Goal: Information Seeking & Learning: Learn about a topic

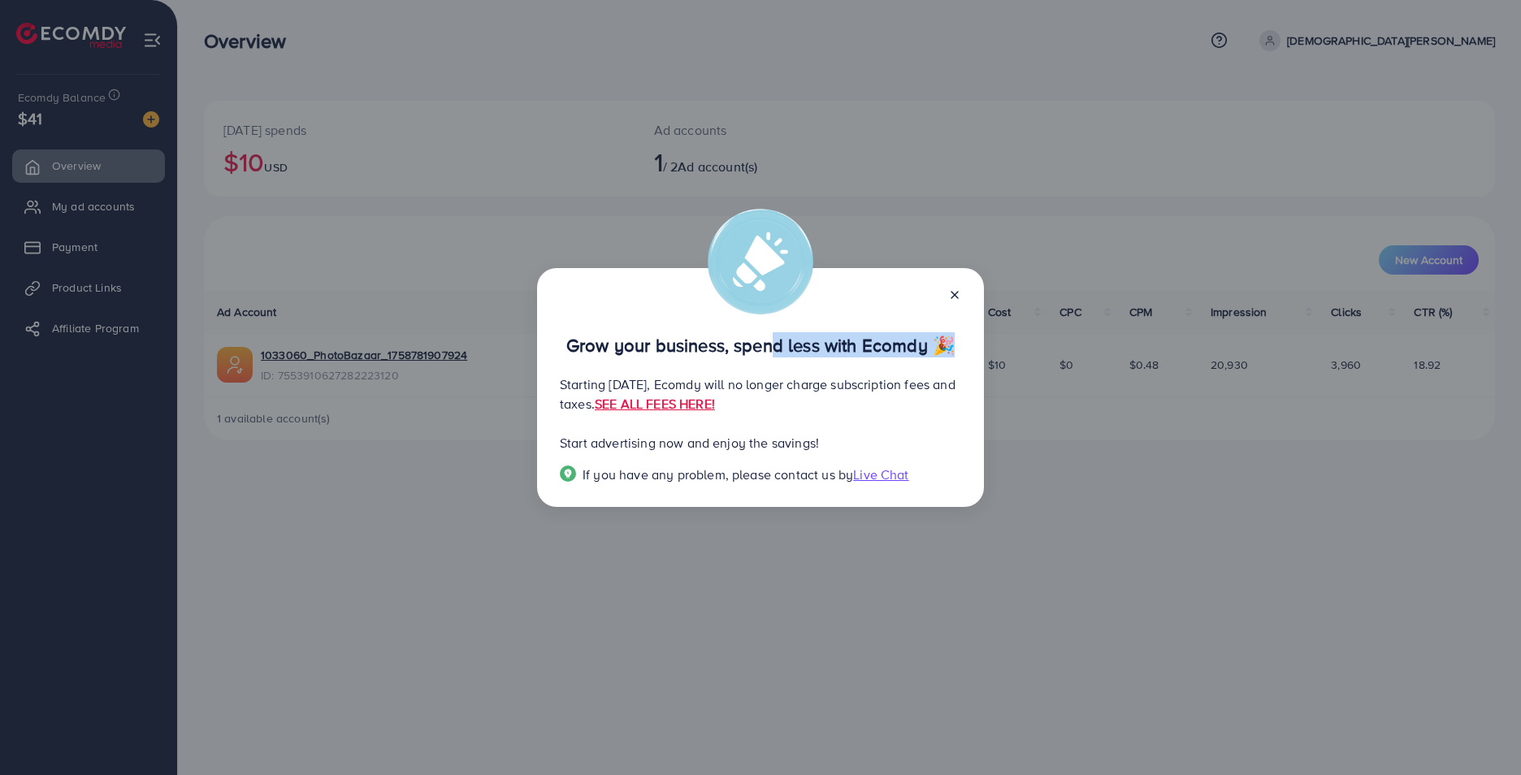
drag, startPoint x: 870, startPoint y: 348, endPoint x: 929, endPoint y: 349, distance: 59.3
click at [929, 349] on p "Grow your business, spend less with Ecomdy 🎉" at bounding box center [760, 346] width 401 height 20
drag, startPoint x: 929, startPoint y: 349, endPoint x: 570, endPoint y: 399, distance: 362.7
click at [570, 399] on p "Starting [DATE], Ecomdy will no longer charge subscription fees and taxes. SEE …" at bounding box center [760, 394] width 401 height 39
click at [834, 383] on div "Grow your business, spend less with Ecomdy 🎉 Starting [DATE], Ecomdy will no lo…" at bounding box center [760, 387] width 1521 height 775
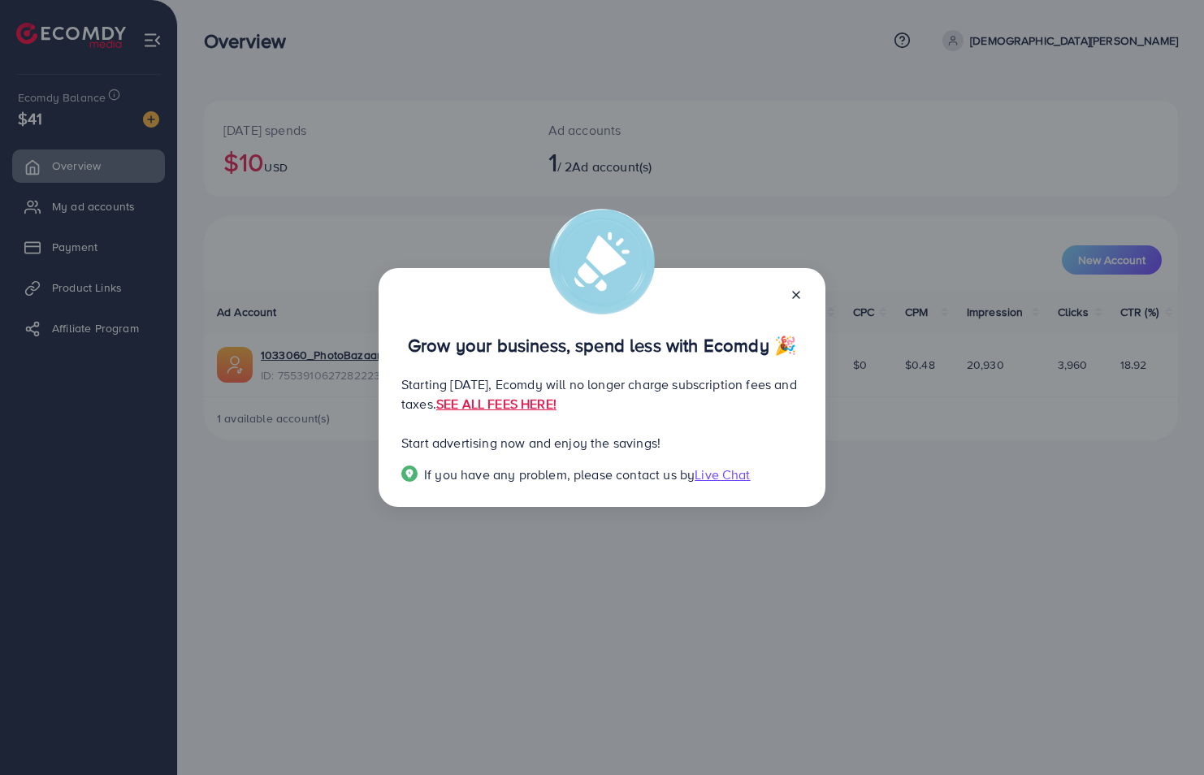
click at [463, 386] on p "Starting [DATE], Ecomdy will no longer charge subscription fees and taxes. SEE …" at bounding box center [601, 394] width 401 height 39
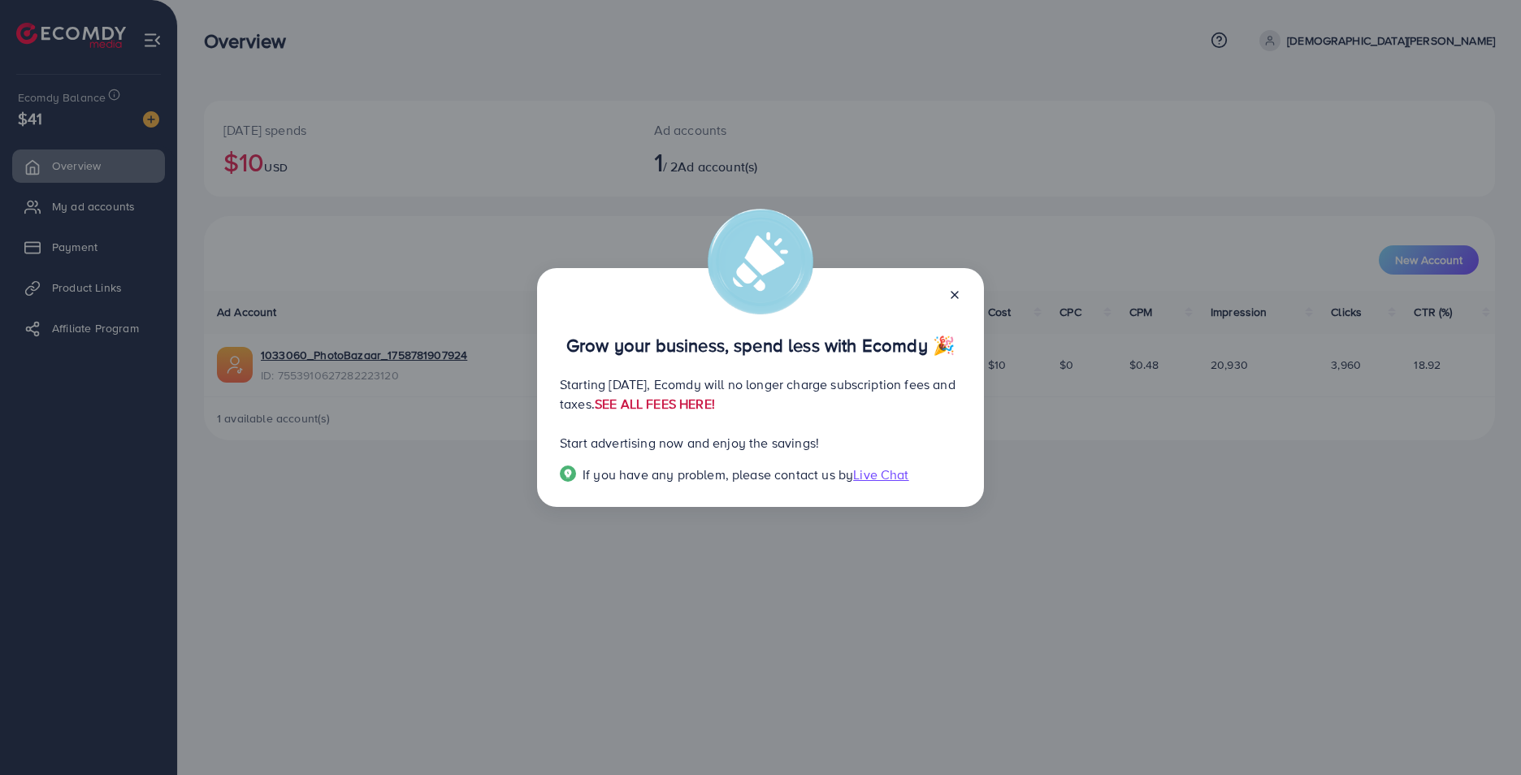
click at [715, 403] on link "SEE ALL FEES HERE!" at bounding box center [655, 404] width 120 height 18
click at [952, 288] on div at bounding box center [948, 293] width 26 height 19
click at [948, 292] on icon at bounding box center [954, 295] width 13 height 13
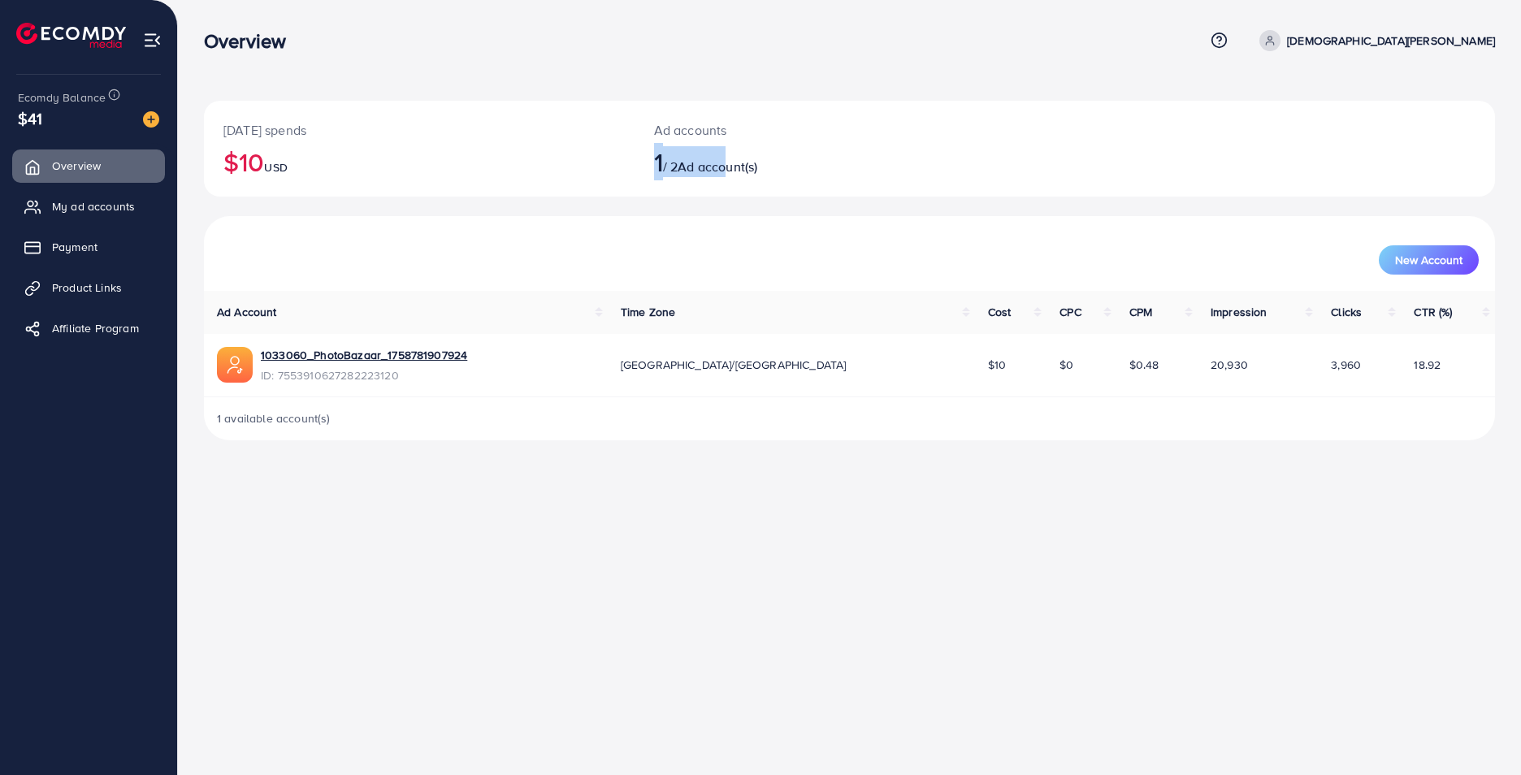
drag, startPoint x: 666, startPoint y: 163, endPoint x: 744, endPoint y: 174, distance: 78.7
click at [744, 174] on h2 "1 / 2 Ad account(s)" at bounding box center [796, 161] width 284 height 31
drag, startPoint x: 744, startPoint y: 174, endPoint x: 775, endPoint y: 179, distance: 31.3
click at [775, 179] on div "Ad accounts 1 / 2 Ad account(s)" at bounding box center [796, 149] width 323 height 96
click at [115, 284] on span "Product Links" at bounding box center [91, 288] width 70 height 16
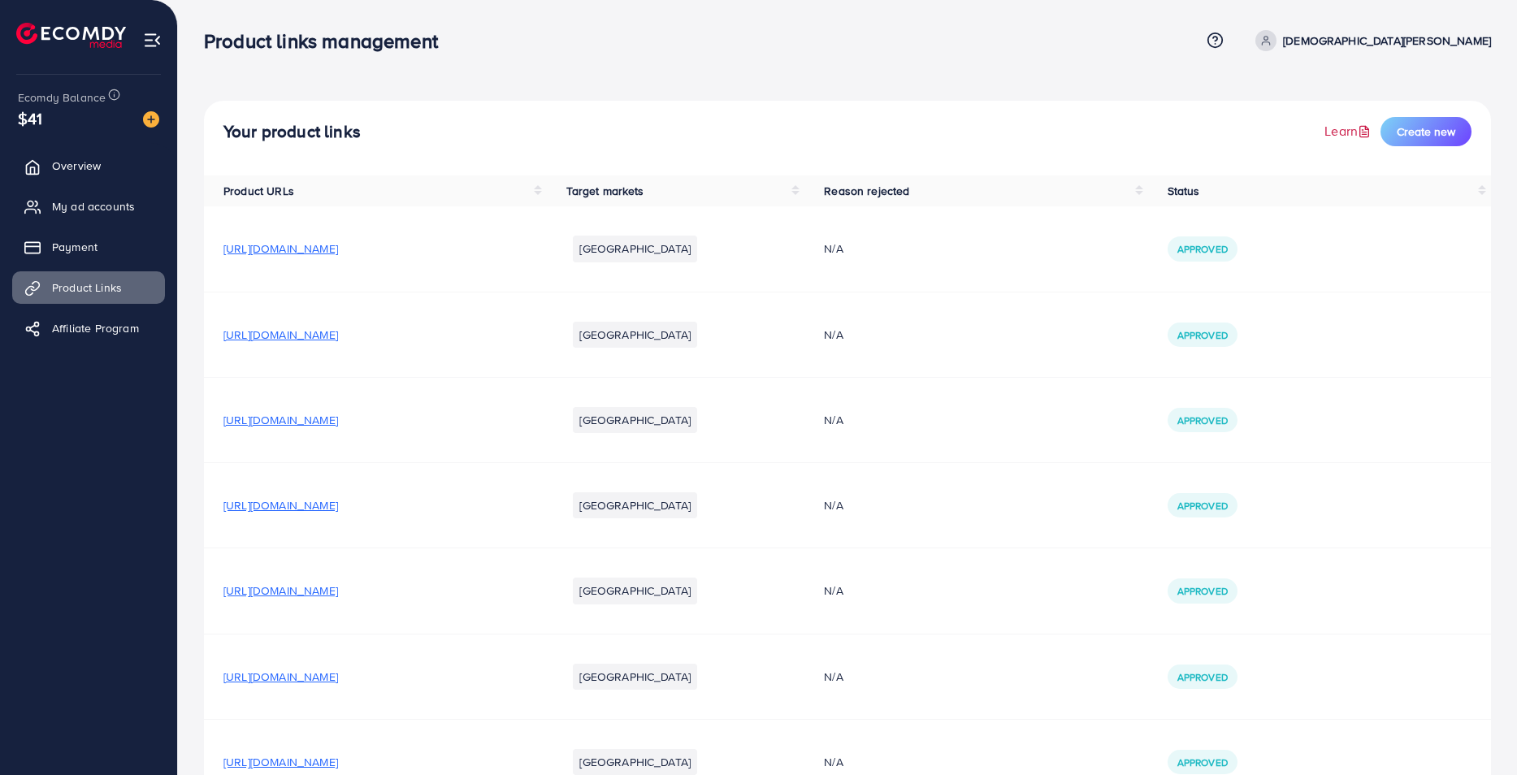
click at [1344, 140] on link "Learn" at bounding box center [1350, 131] width 50 height 19
click at [338, 332] on span "[URL][DOMAIN_NAME]" at bounding box center [280, 335] width 115 height 16
